Goal: Check status: Check status

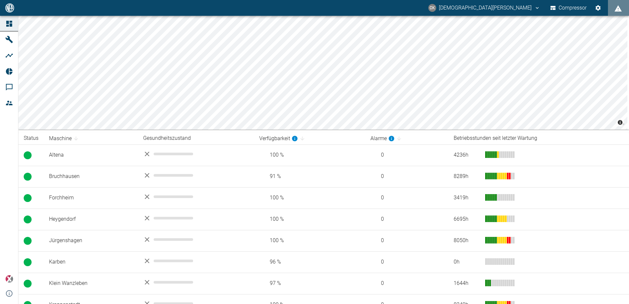
scroll to position [33, 0]
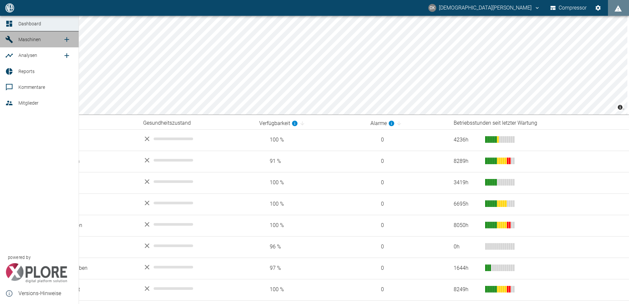
click at [8, 37] on icon at bounding box center [9, 40] width 8 height 8
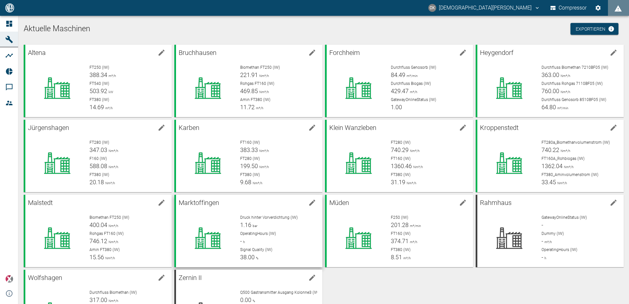
scroll to position [49, 0]
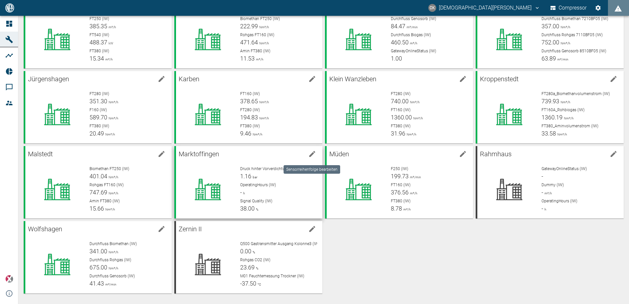
click at [312, 155] on icon "edit machine" at bounding box center [312, 154] width 8 height 8
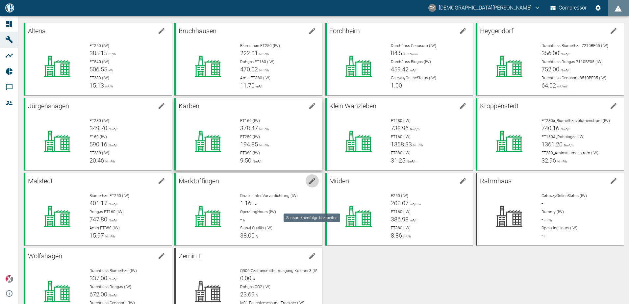
scroll to position [0, 0]
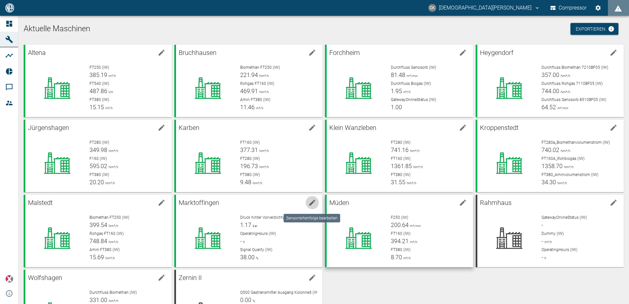
click at [402, 230] on div "F250 (IW) 200.64 m³/min FT160 (IW) 394.21 m³/h FT380 (IW) 8.70 m³/h" at bounding box center [427, 235] width 82 height 53
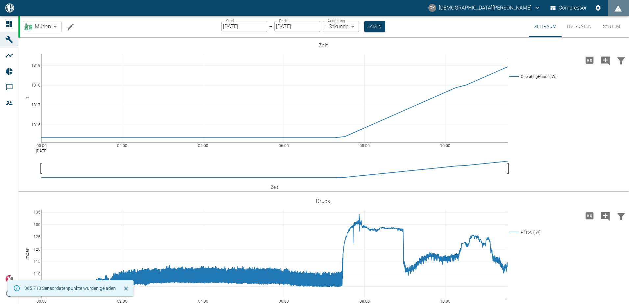
click at [228, 25] on div "Start [DATE] Start" at bounding box center [244, 26] width 46 height 11
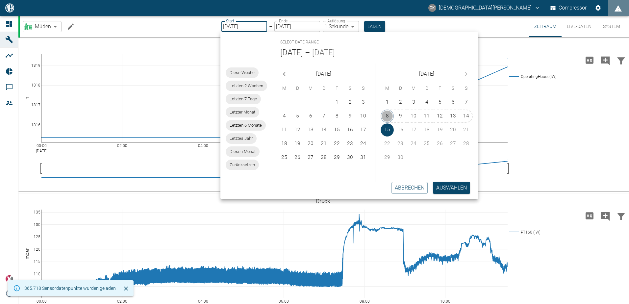
click at [382, 117] on button "8" at bounding box center [387, 116] width 13 height 13
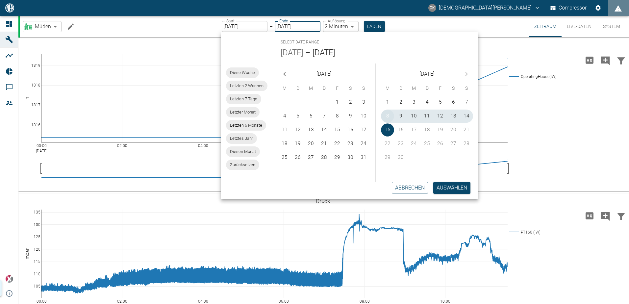
type input "[DATE]"
type input "2min"
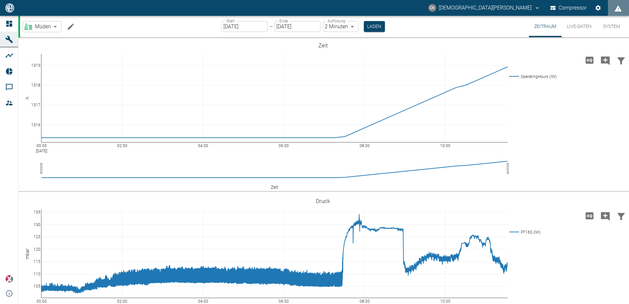
click at [473, 19] on div "Müden bf8c477b-1ba4-4cd0-b87e-471543248d49 ​ Start [DATE] Start – Ende [DATE] E…" at bounding box center [324, 26] width 609 height 21
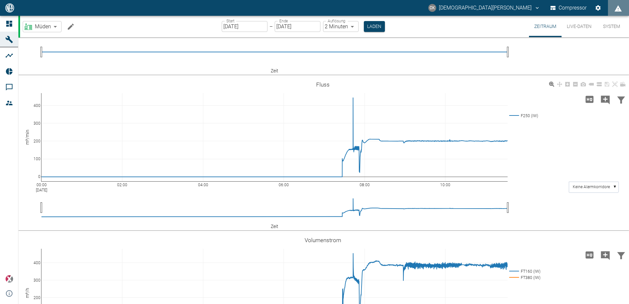
scroll to position [395, 0]
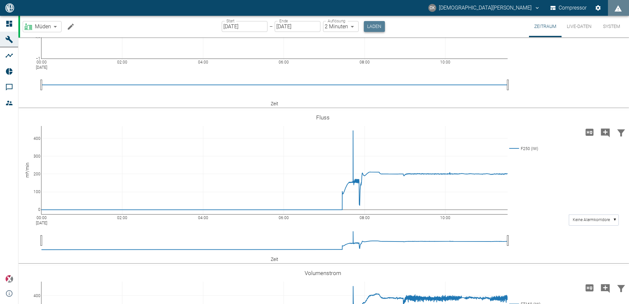
click at [376, 27] on button "Laden" at bounding box center [374, 26] width 21 height 11
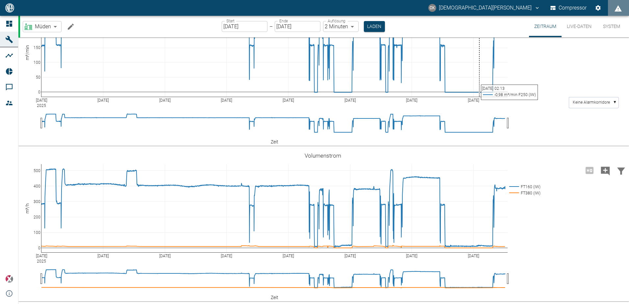
scroll to position [512, 0]
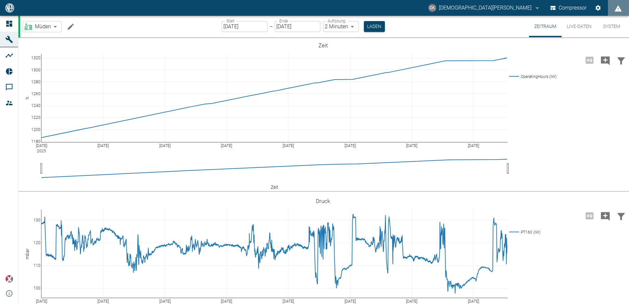
scroll to position [512, 0]
